Goal: Task Accomplishment & Management: Manage account settings

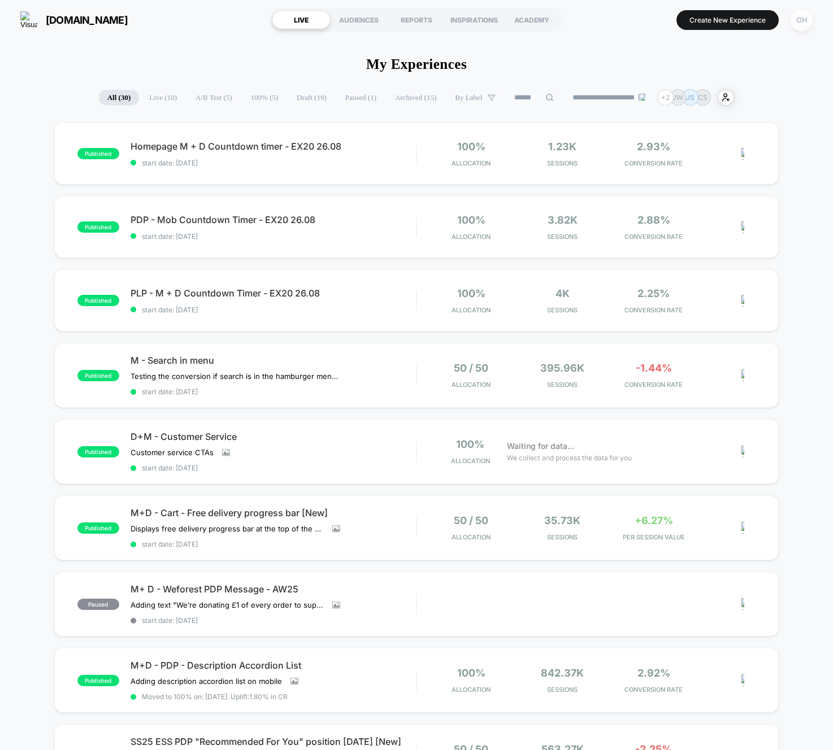
click at [796, 27] on div "OH" at bounding box center [801, 20] width 22 height 22
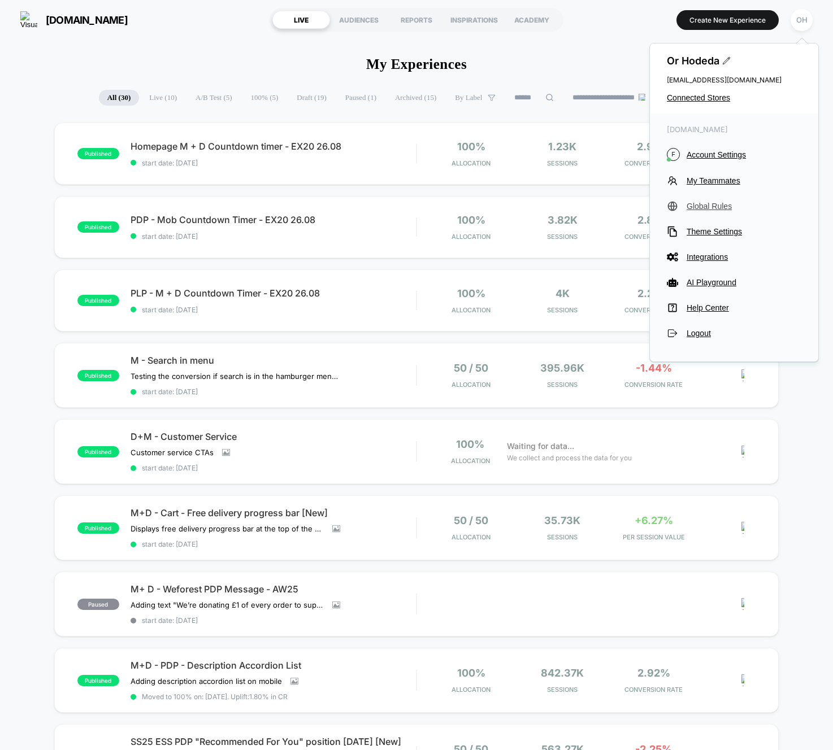
click at [718, 210] on span "Global Rules" at bounding box center [743, 206] width 115 height 9
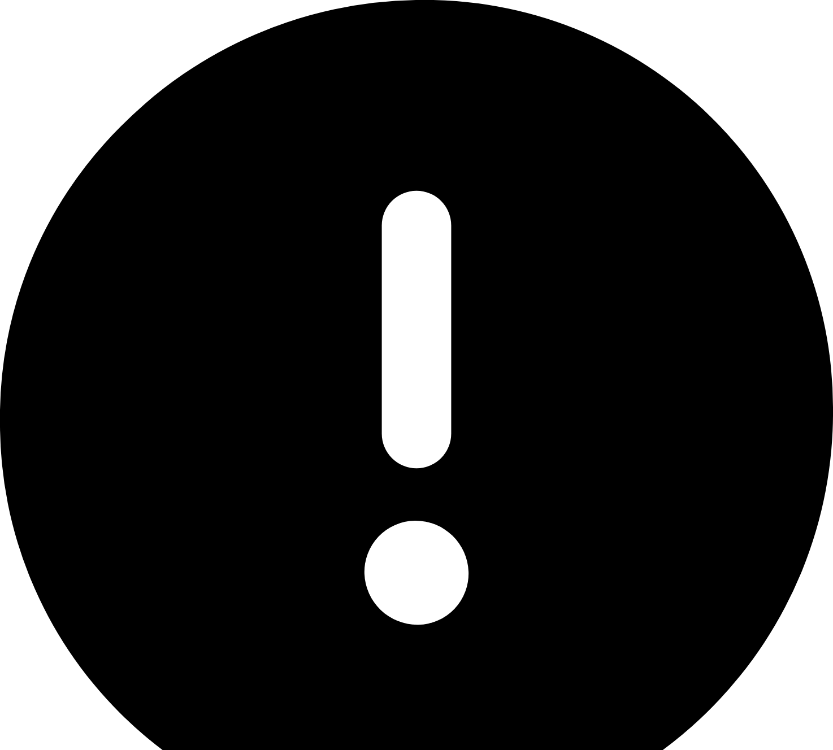
click at [799, 23] on div "Oops.. something went wrong..." at bounding box center [416, 431] width 833 height 862
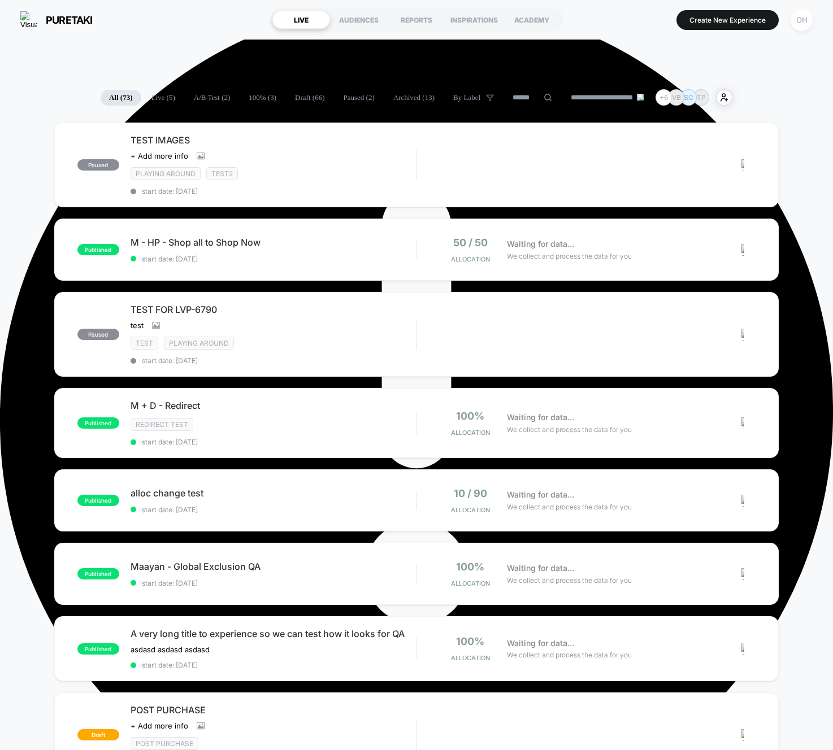
click at [805, 24] on div "OH" at bounding box center [801, 20] width 22 height 22
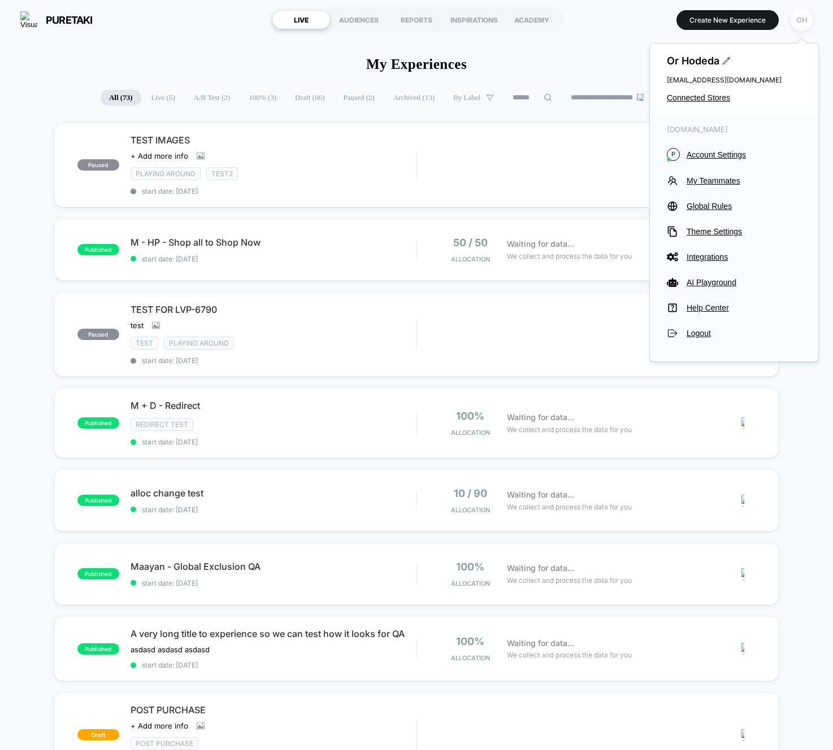
click at [805, 24] on div "OH" at bounding box center [801, 20] width 22 height 22
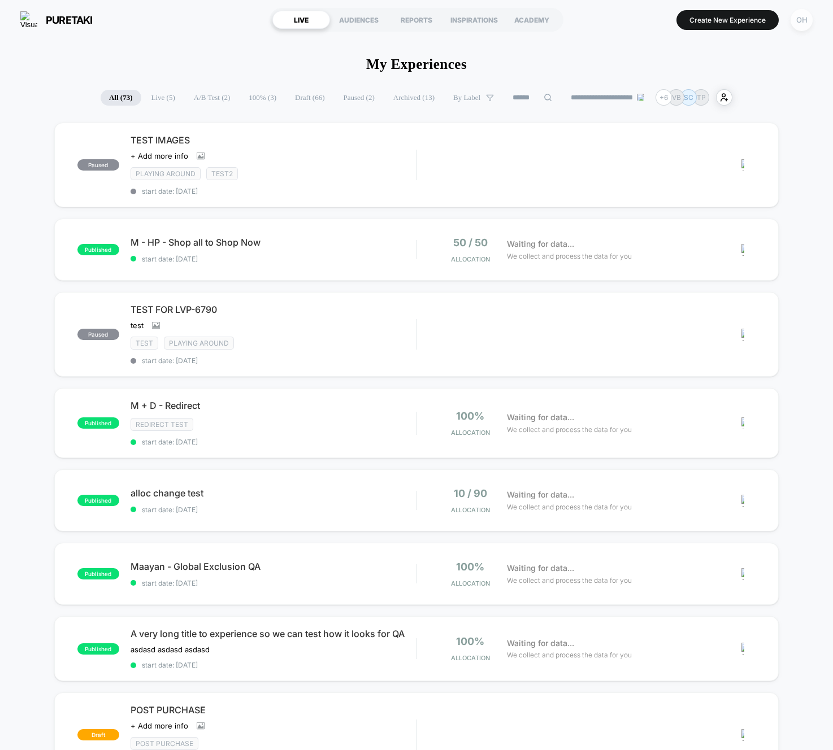
click at [805, 24] on div "OH" at bounding box center [801, 20] width 22 height 22
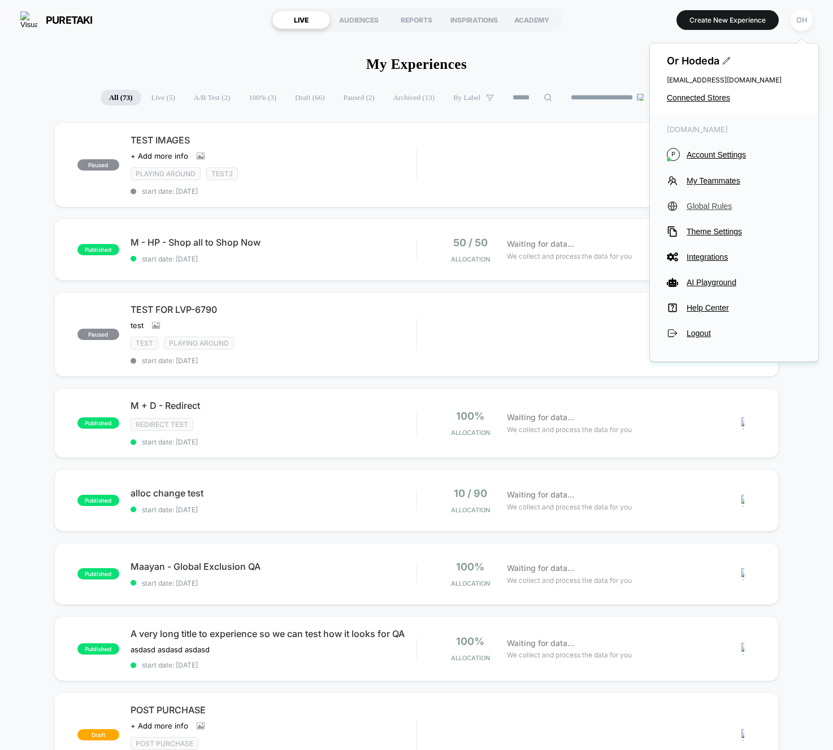
click at [715, 205] on span "Global Rules" at bounding box center [743, 206] width 115 height 9
